Goal: Task Accomplishment & Management: Use online tool/utility

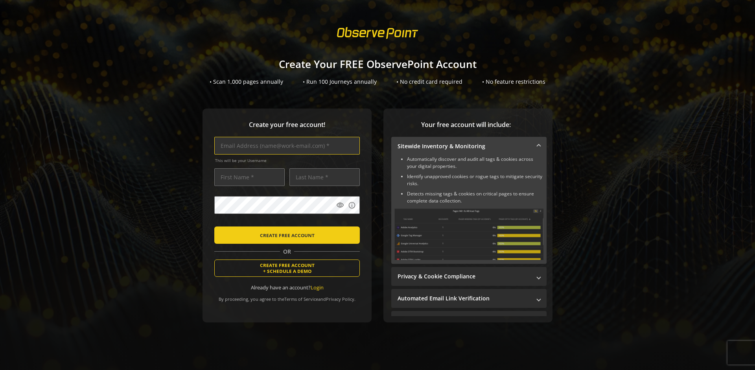
click at [285, 146] on input "text" at bounding box center [287, 146] width 146 height 18
type input "[EMAIL_ADDRESS][DOMAIN_NAME]"
click at [247, 177] on input "text" at bounding box center [249, 177] width 70 height 18
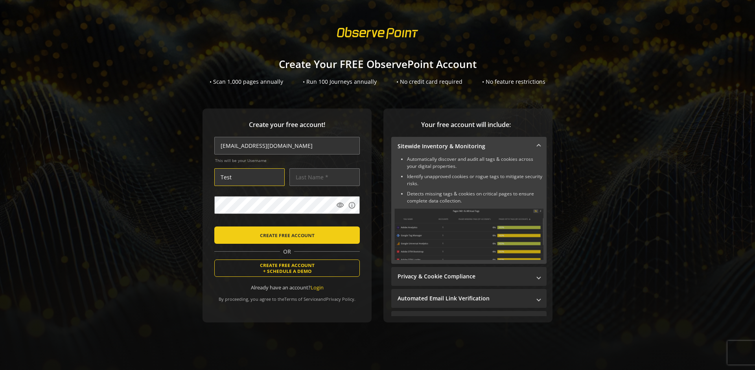
type input "Test"
click at [323, 177] on input "text" at bounding box center [325, 177] width 70 height 18
type input "User"
click at [387, 222] on body "Loading... Create Your FREE ObservePoint Account • Scan 1,000 pages annually • …" at bounding box center [377, 185] width 755 height 370
click at [285, 235] on span "CREATE FREE ACCOUNT" at bounding box center [287, 235] width 55 height 14
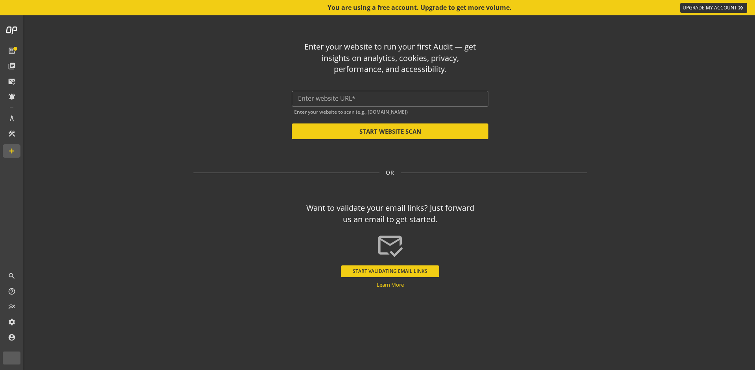
click at [390, 98] on input "text" at bounding box center [390, 98] width 184 height 7
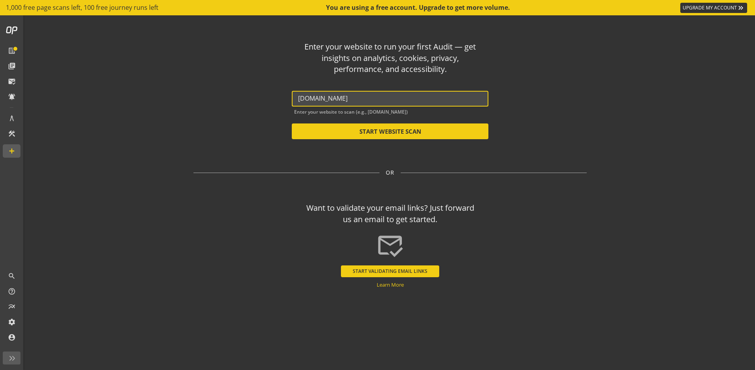
click at [390, 131] on button "START WEBSITE SCAN" at bounding box center [390, 132] width 197 height 16
type input "[URL][DOMAIN_NAME]"
